Goal: Task Accomplishment & Management: Complete application form

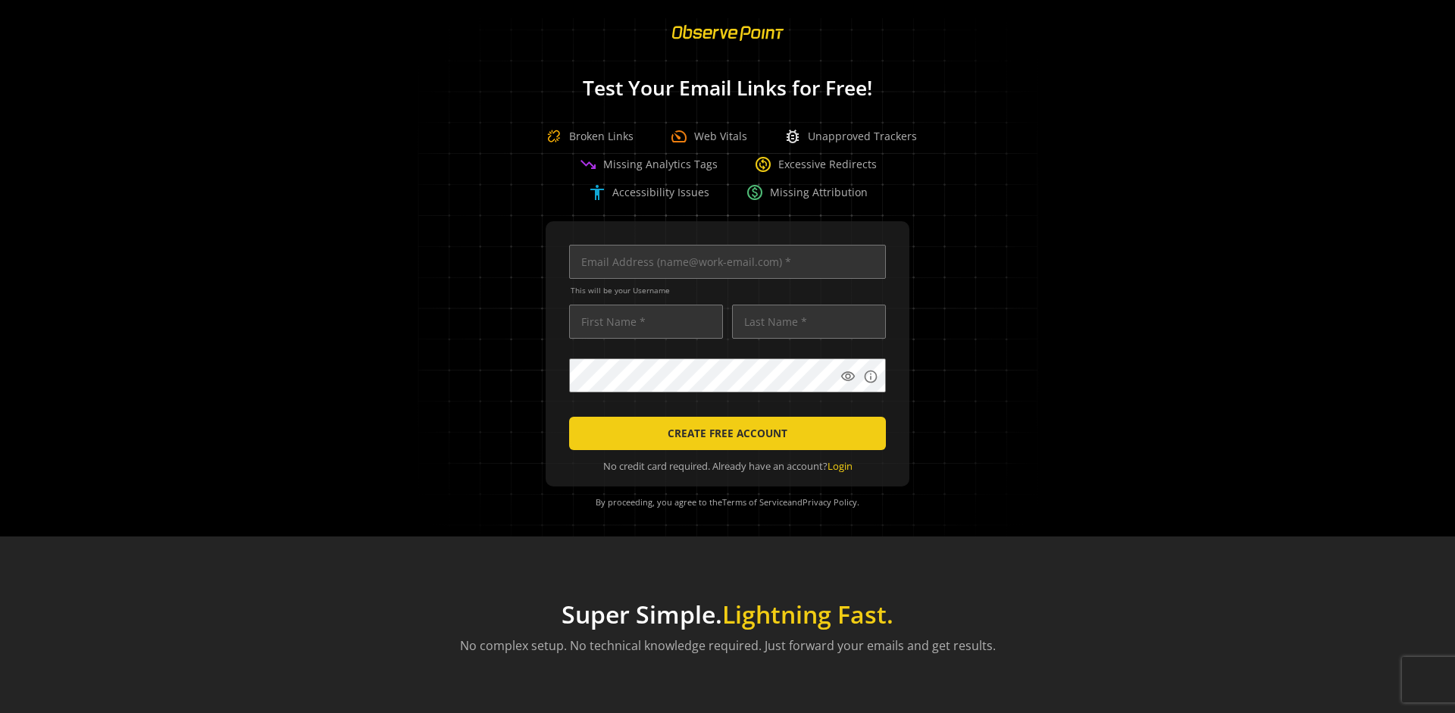
scroll to position [0, 4902]
click at [724, 261] on input "text" at bounding box center [727, 262] width 317 height 34
type input "[EMAIL_ADDRESS][DOMAIN_NAME]"
click at [642, 321] on input "text" at bounding box center [646, 322] width 154 height 34
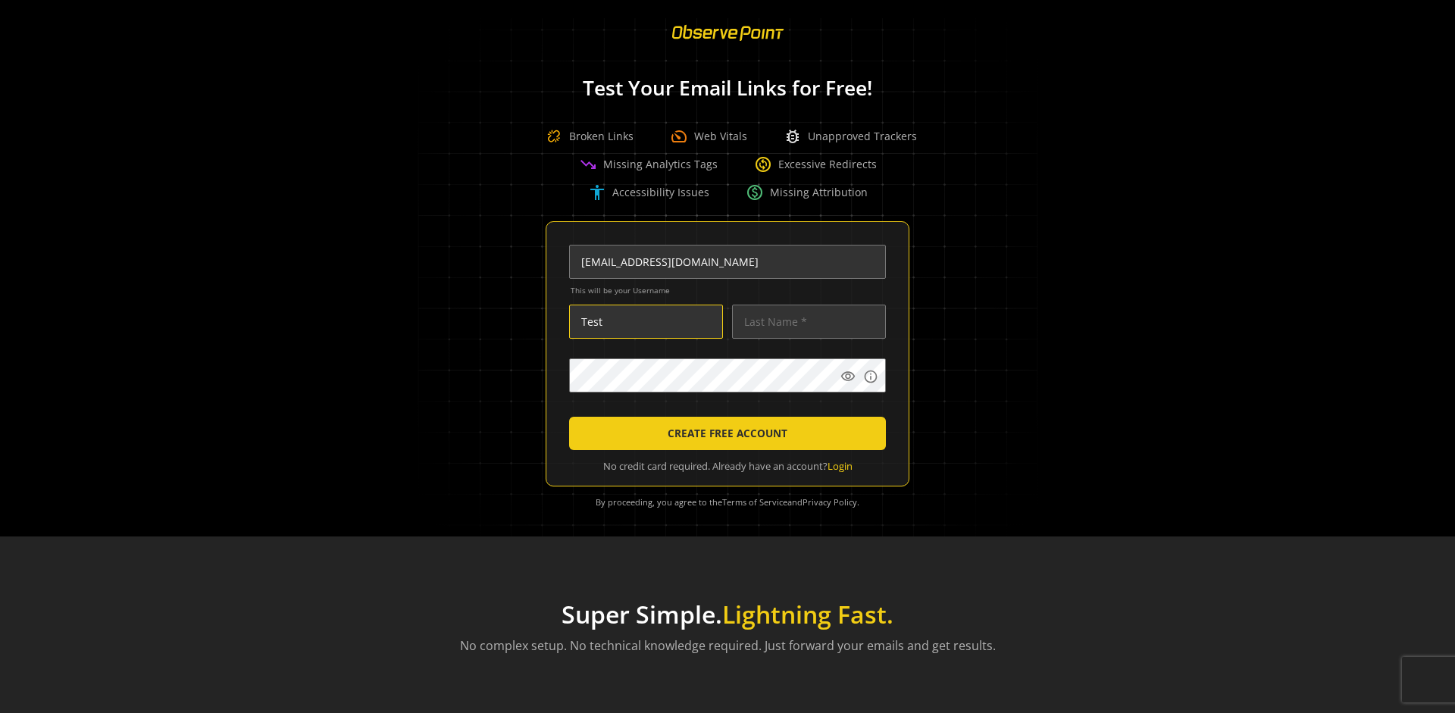
type input "Test"
click at [805, 321] on input "text" at bounding box center [809, 322] width 154 height 34
type input "Test"
